Goal: Navigation & Orientation: Find specific page/section

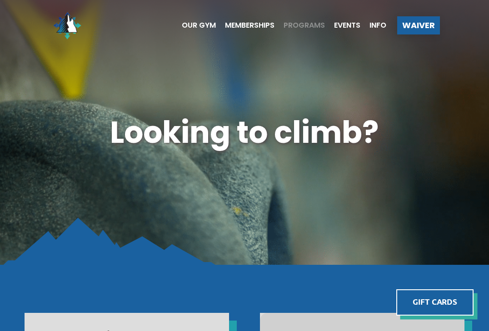
click at [298, 23] on span "Programs" at bounding box center [303, 25] width 41 height 7
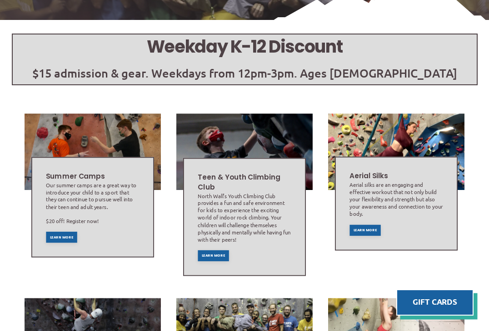
scroll to position [173, 0]
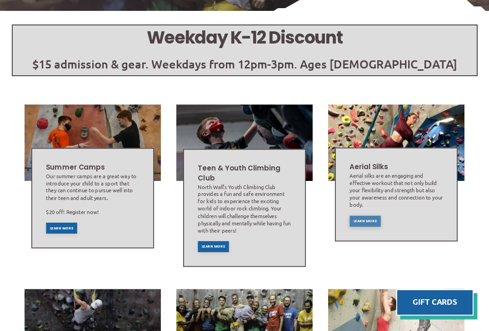
click at [369, 220] on span "Learn More" at bounding box center [364, 222] width 23 height 4
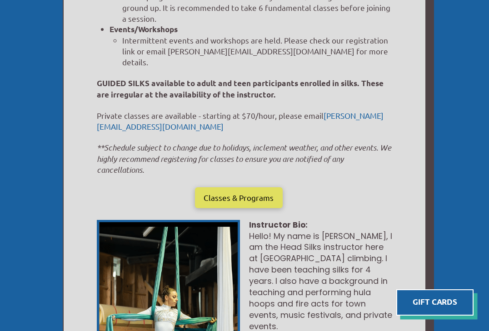
scroll to position [572, 0]
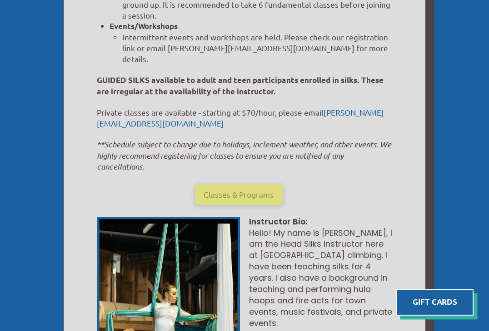
click at [227, 191] on span "Classes & Programs" at bounding box center [238, 195] width 70 height 8
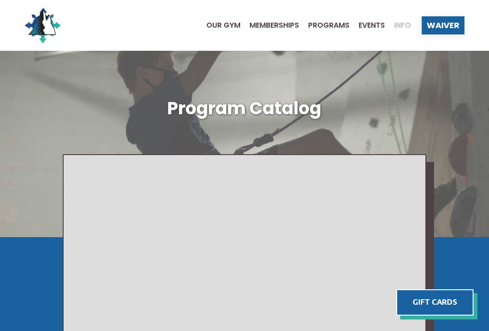
click at [400, 27] on span "Info" at bounding box center [402, 25] width 17 height 7
